Goal: Information Seeking & Learning: Learn about a topic

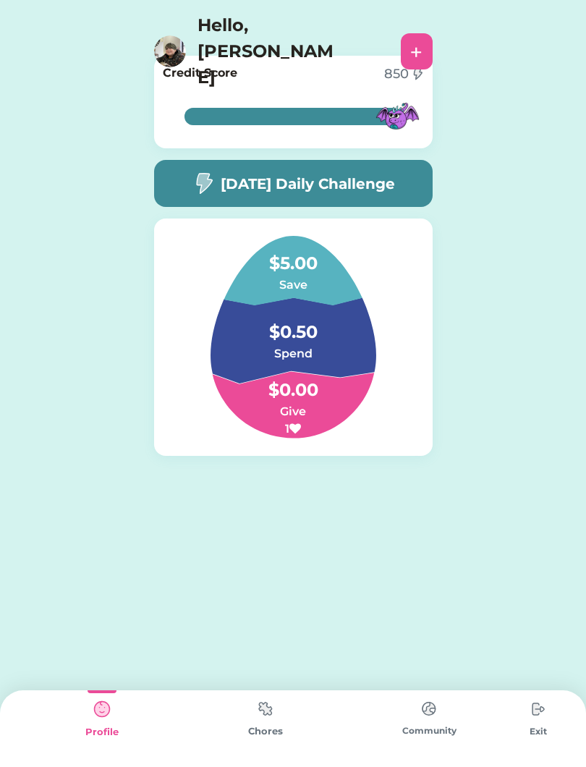
click at [198, 177] on img at bounding box center [203, 183] width 23 height 22
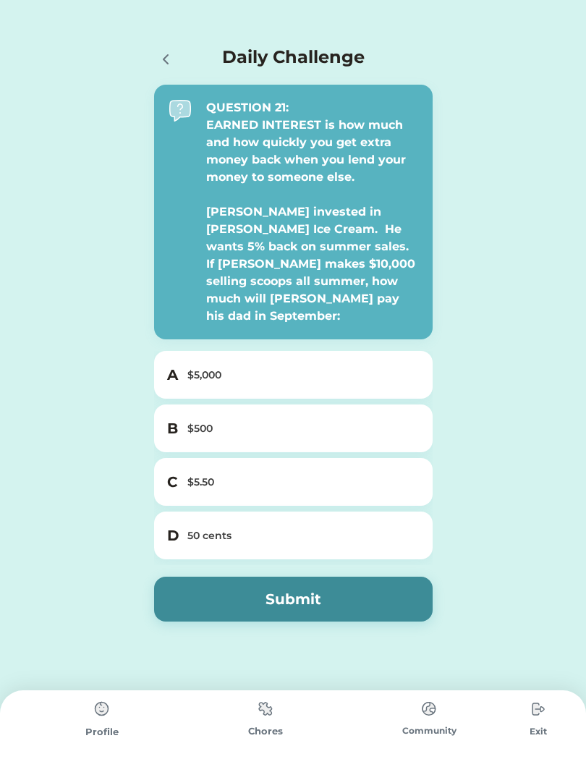
click at [164, 46] on div at bounding box center [168, 58] width 29 height 29
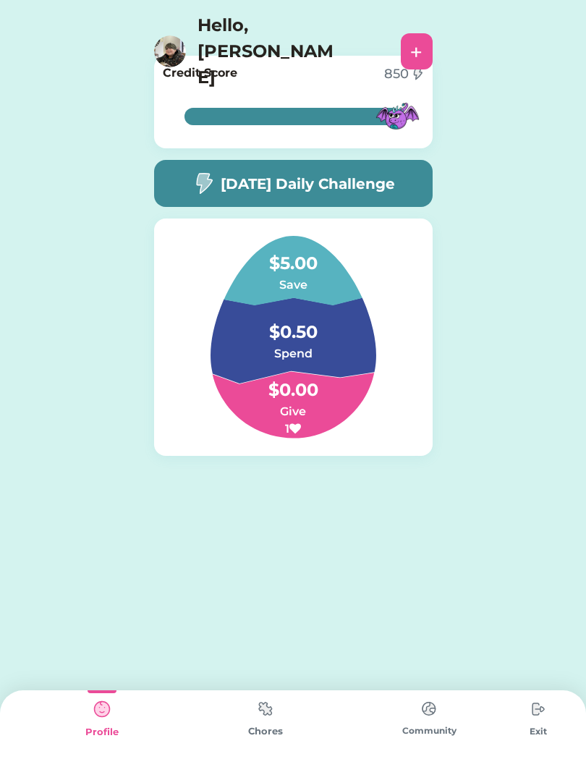
click at [166, 43] on img at bounding box center [170, 51] width 32 height 32
click at [262, 719] on img at bounding box center [265, 709] width 29 height 28
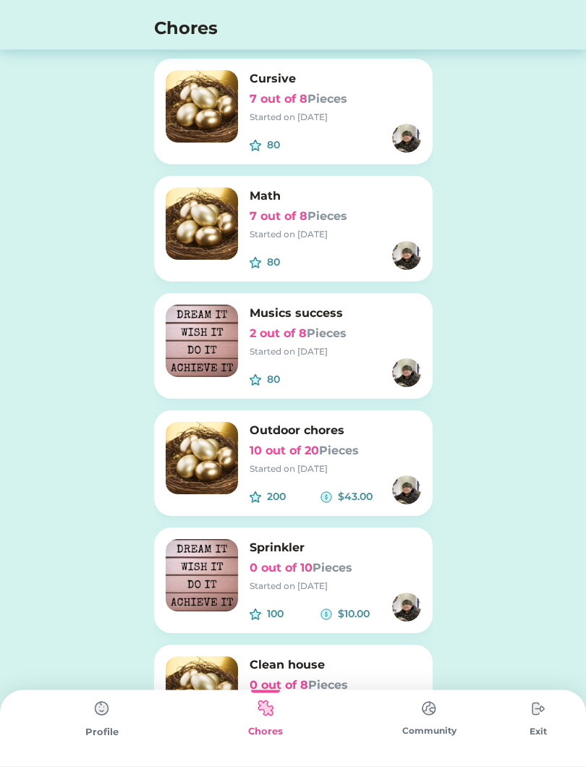
click at [216, 462] on img at bounding box center [202, 459] width 72 height 72
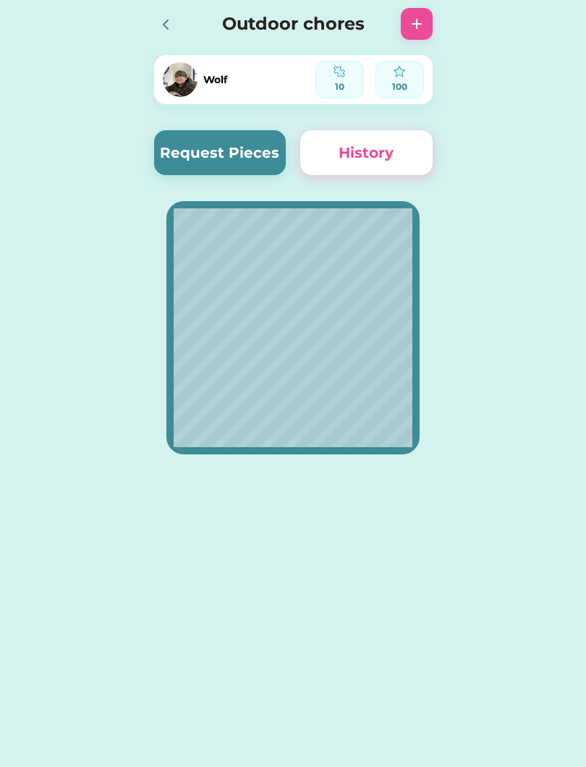
click at [185, 148] on button "Request Pieces" at bounding box center [220, 152] width 132 height 45
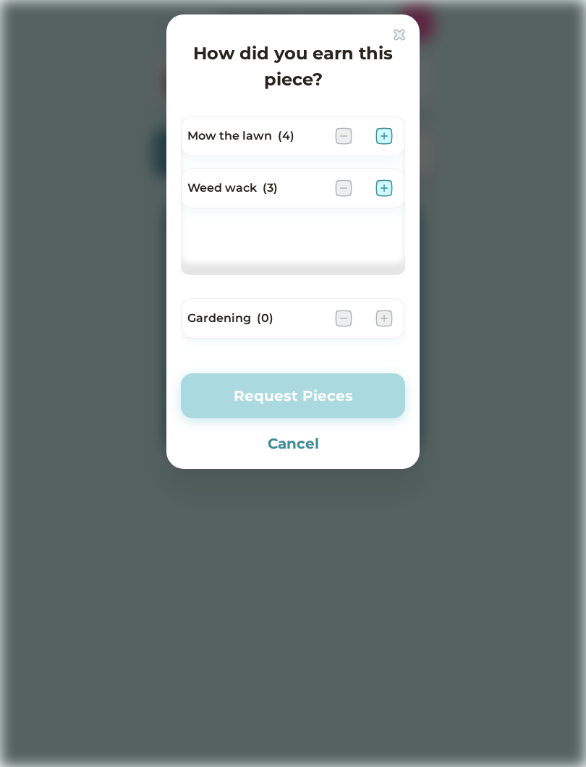
click at [391, 135] on img at bounding box center [384, 135] width 17 height 17
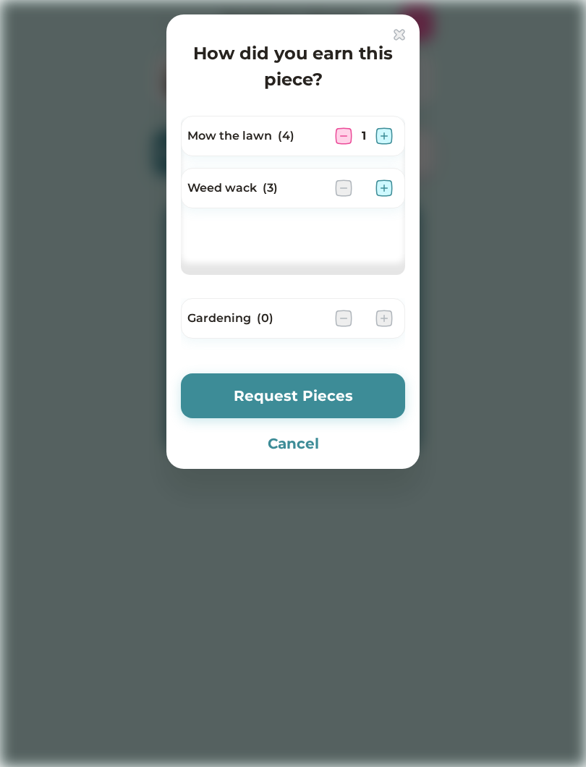
click at [220, 399] on button "Request Pieces" at bounding box center [293, 395] width 224 height 45
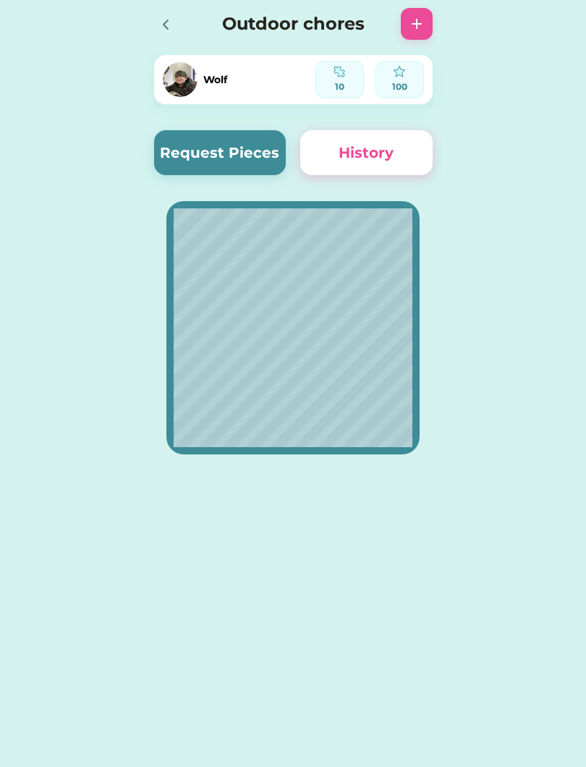
click at [166, 26] on icon at bounding box center [165, 24] width 17 height 17
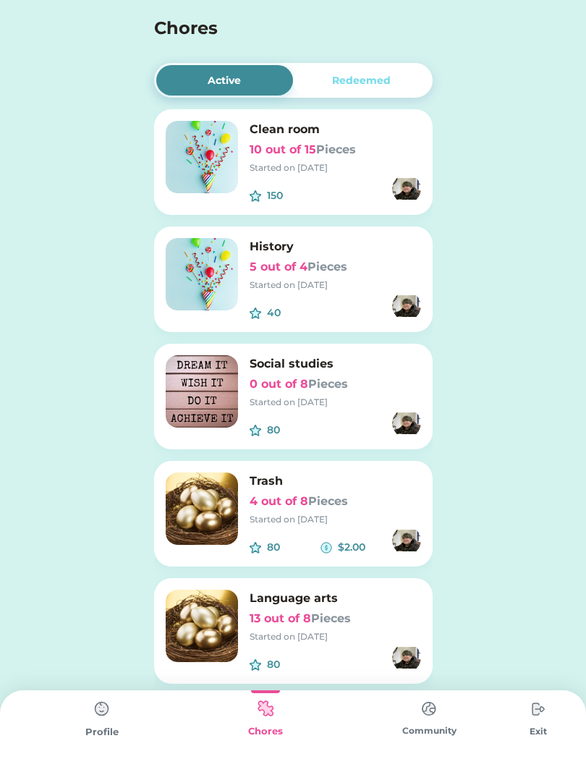
scroll to position [51, 0]
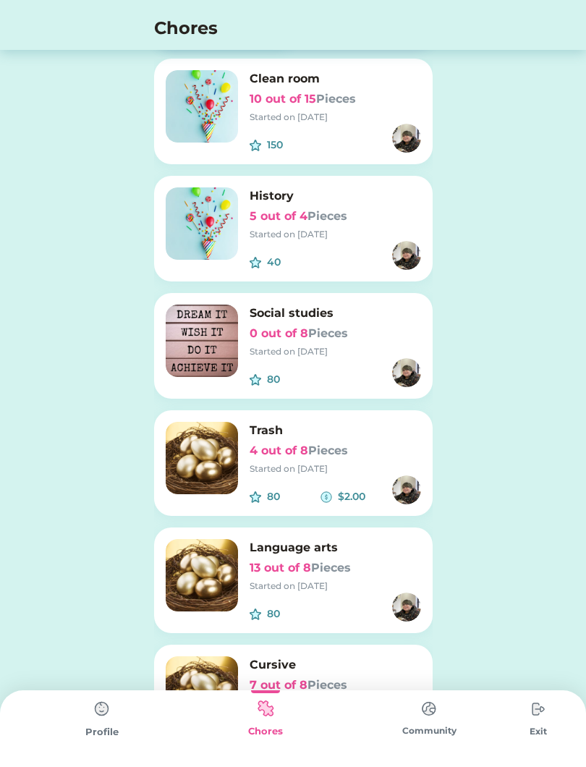
click at [88, 721] on img at bounding box center [102, 709] width 29 height 29
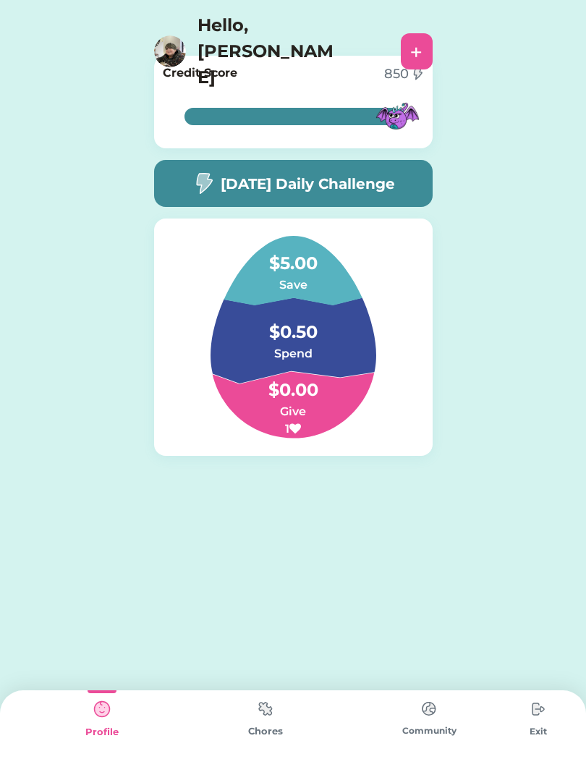
click at [206, 174] on img at bounding box center [203, 183] width 23 height 22
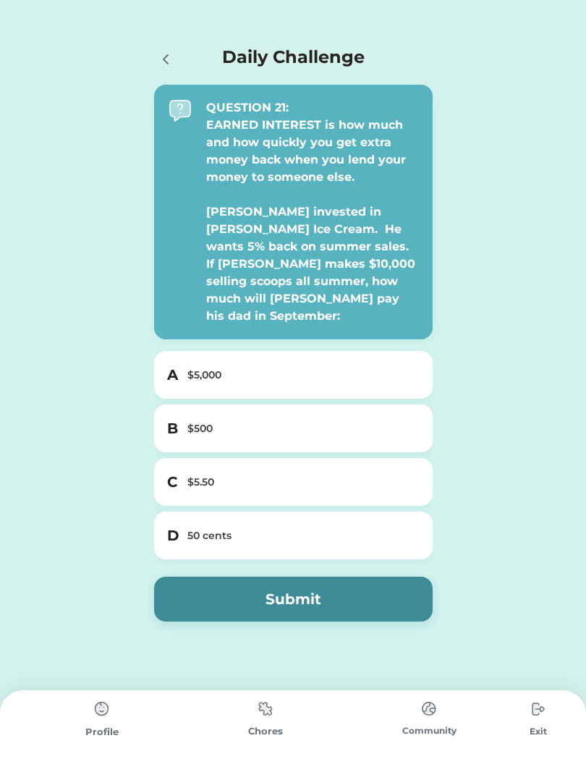
click at [194, 421] on div "$500" at bounding box center [301, 428] width 229 height 15
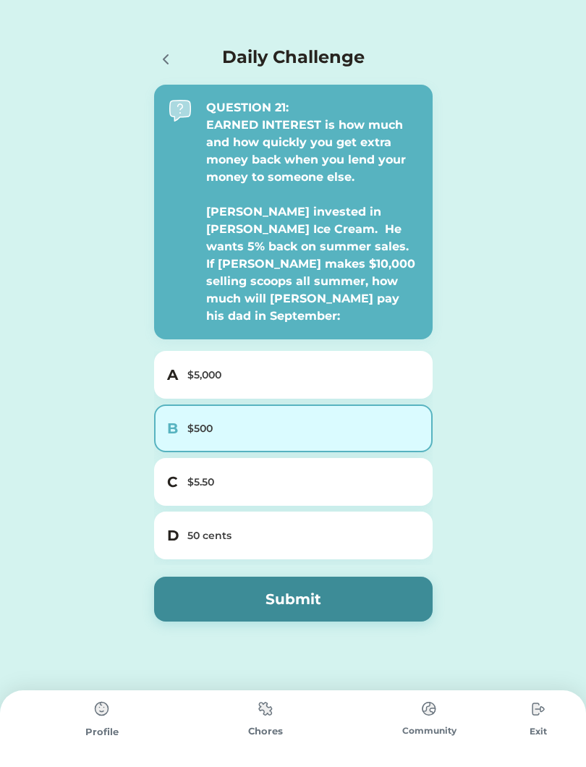
click at [266, 601] on button "Submit" at bounding box center [293, 599] width 279 height 45
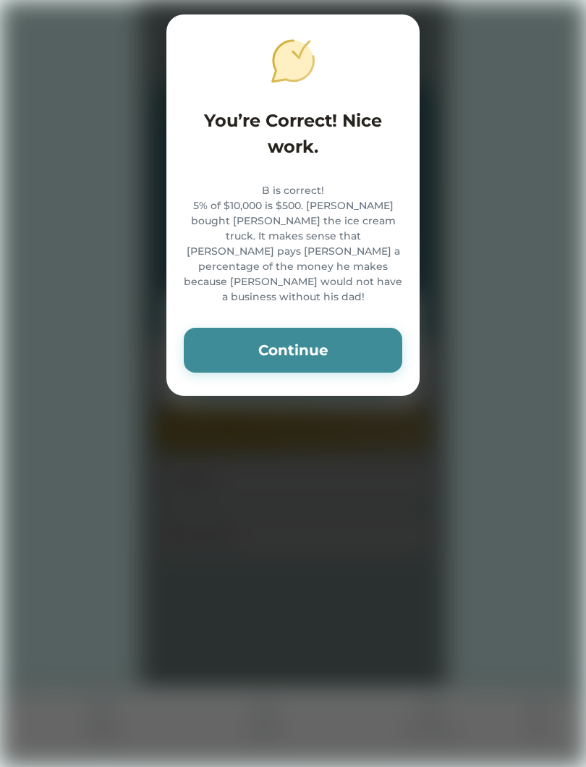
click at [242, 364] on button "Continue" at bounding box center [293, 350] width 219 height 45
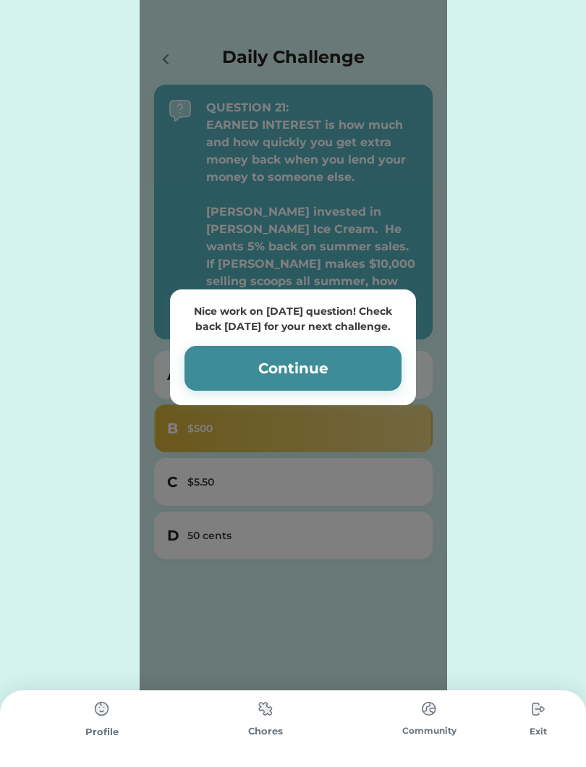
click at [228, 351] on button "Continue" at bounding box center [293, 368] width 217 height 45
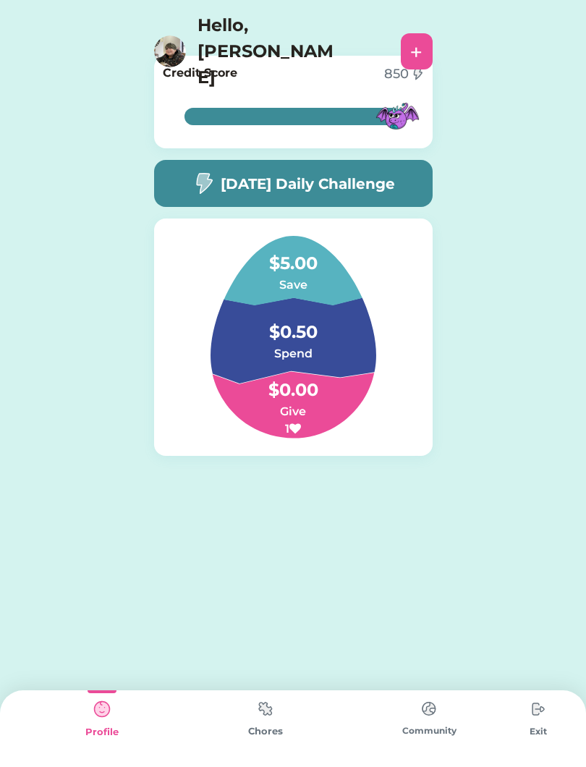
click at [177, 189] on div "[DATE] Daily Challenge" at bounding box center [293, 183] width 279 height 47
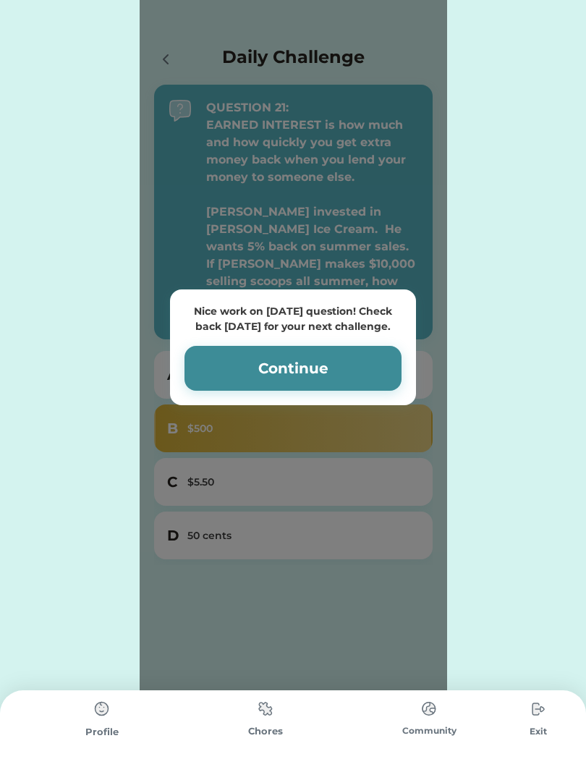
click at [253, 374] on button "Continue" at bounding box center [293, 368] width 217 height 45
